Goal: Find specific page/section: Find specific page/section

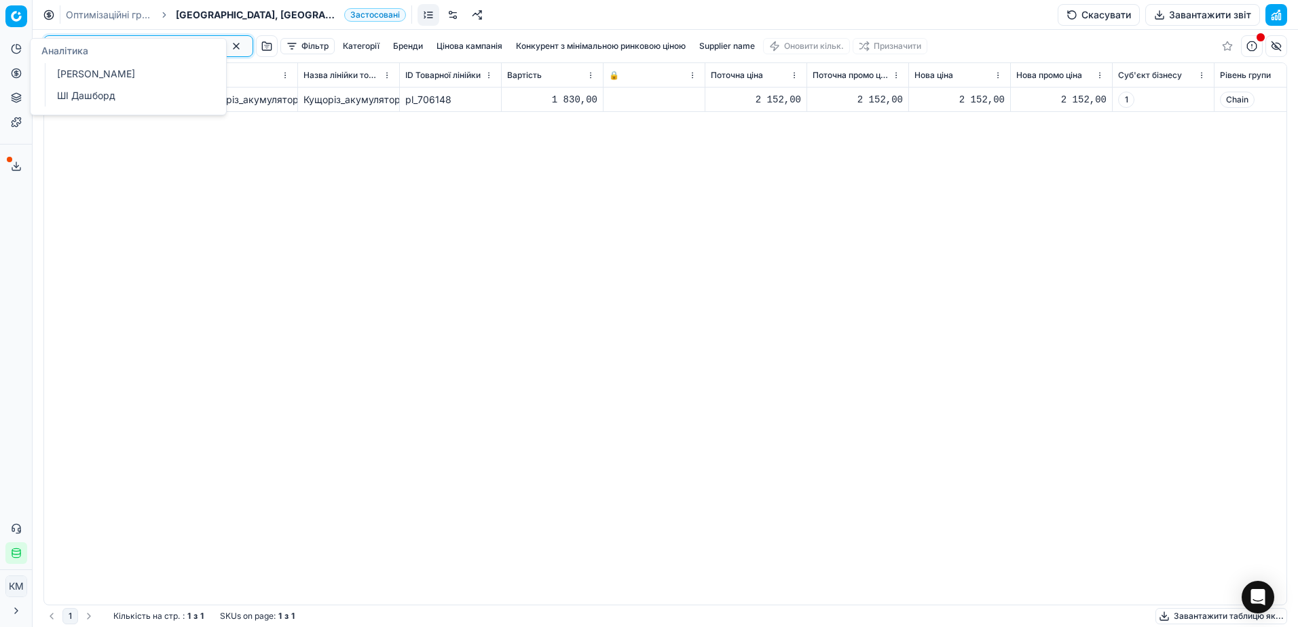
drag, startPoint x: 128, startPoint y: 49, endPoint x: 13, endPoint y: 48, distance: 115.4
click at [13, 48] on div "Pricing platform Аналітика Цінова оптимізація Асортимент продукції Шаблони Серв…" at bounding box center [649, 313] width 1298 height 627
paste input "1084334"
type input "1084334"
click at [508, 284] on div "pl_ 706148 Кущоріз_акумуляторний_Bosch_EasyShear_(0.600.833.303) Кущоріз_акумул…" at bounding box center [665, 346] width 1242 height 517
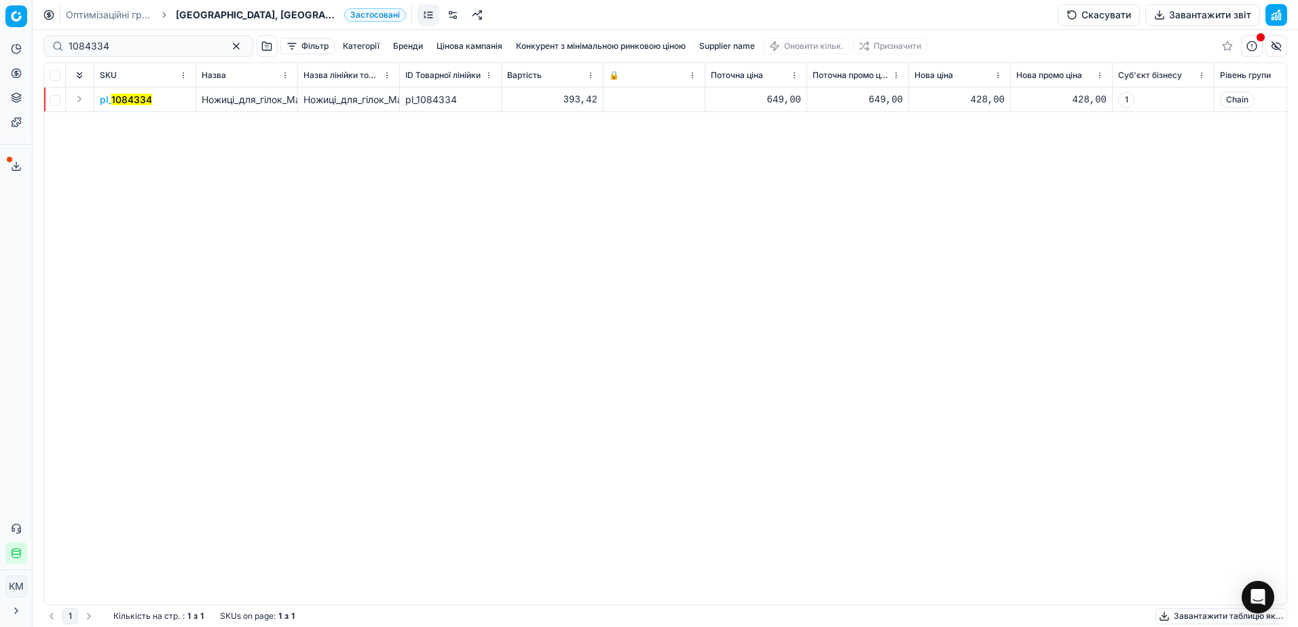
click at [79, 98] on button "Expand" at bounding box center [79, 99] width 16 height 16
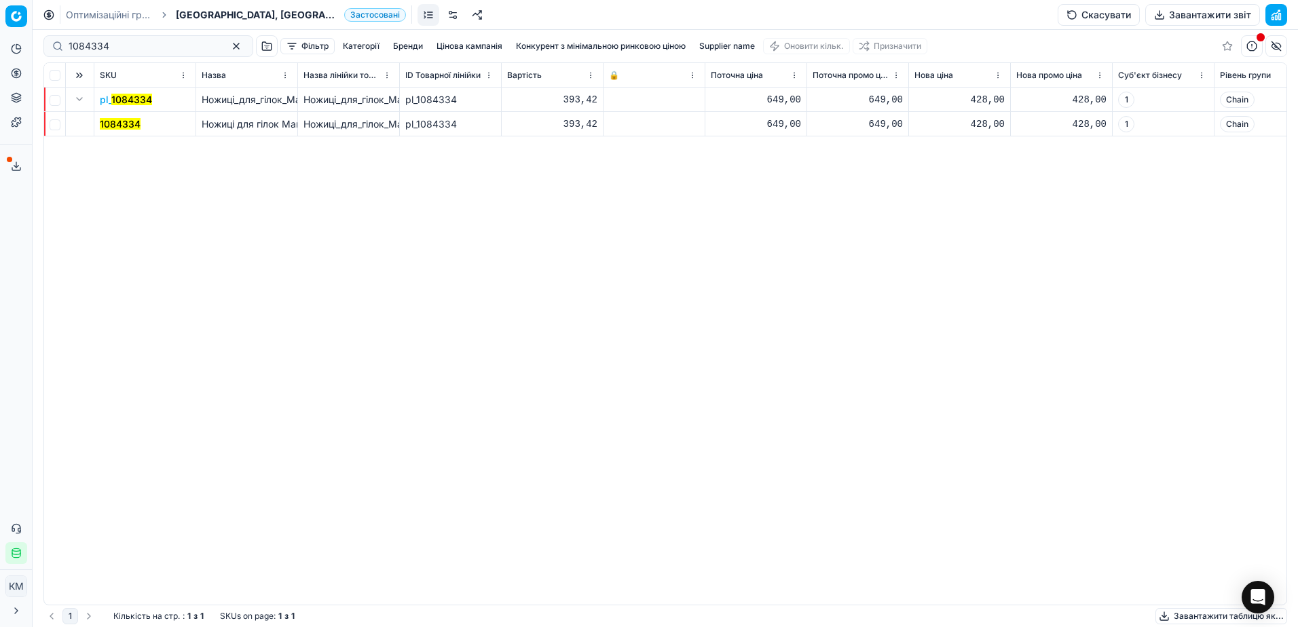
click at [996, 99] on div "428,00" at bounding box center [959, 100] width 90 height 14
click at [1042, 100] on div "428,00" at bounding box center [1061, 100] width 90 height 14
click at [135, 120] on mark "1084334" at bounding box center [120, 124] width 41 height 12
